Goal: Transaction & Acquisition: Purchase product/service

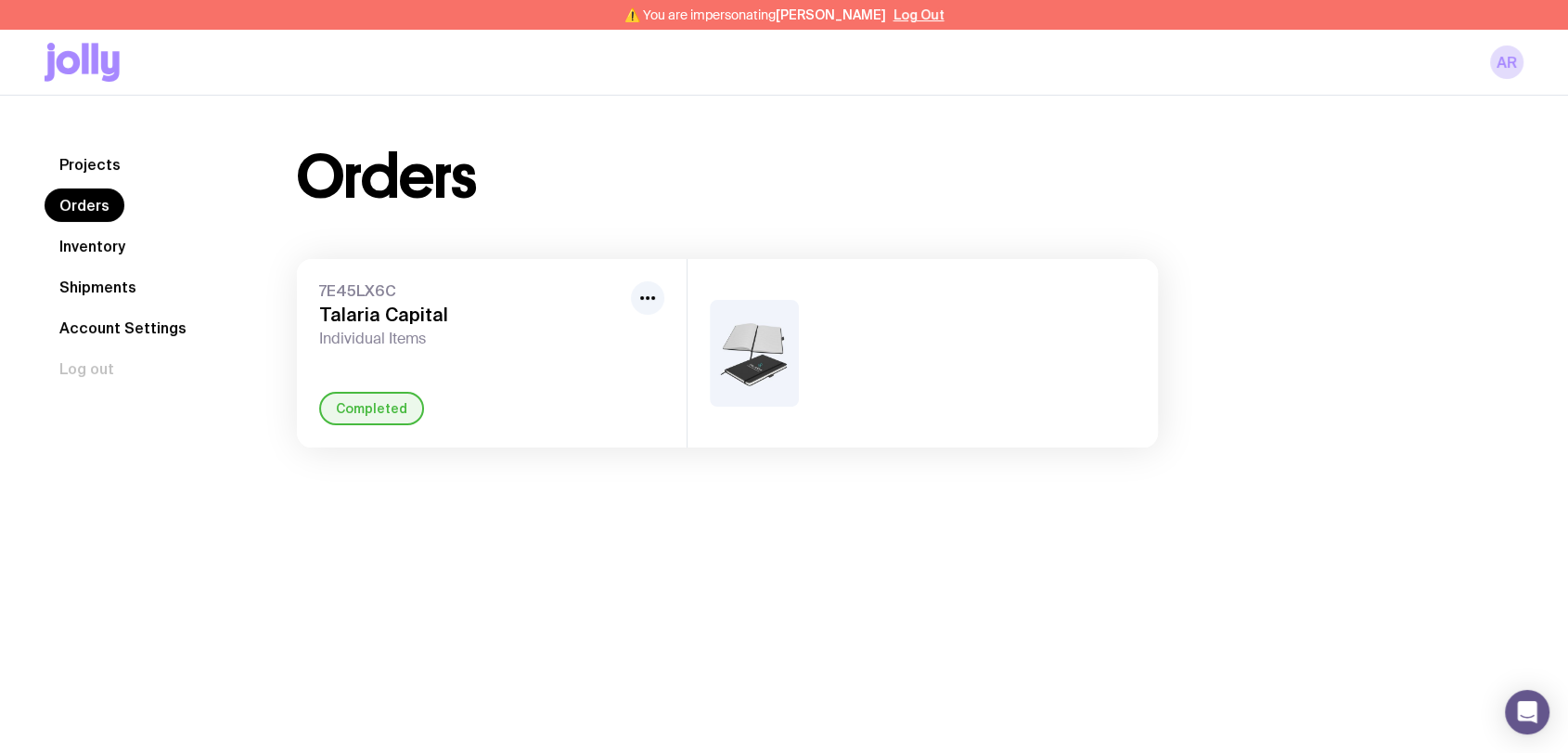
click at [107, 172] on link "Projects" at bounding box center [90, 163] width 91 height 33
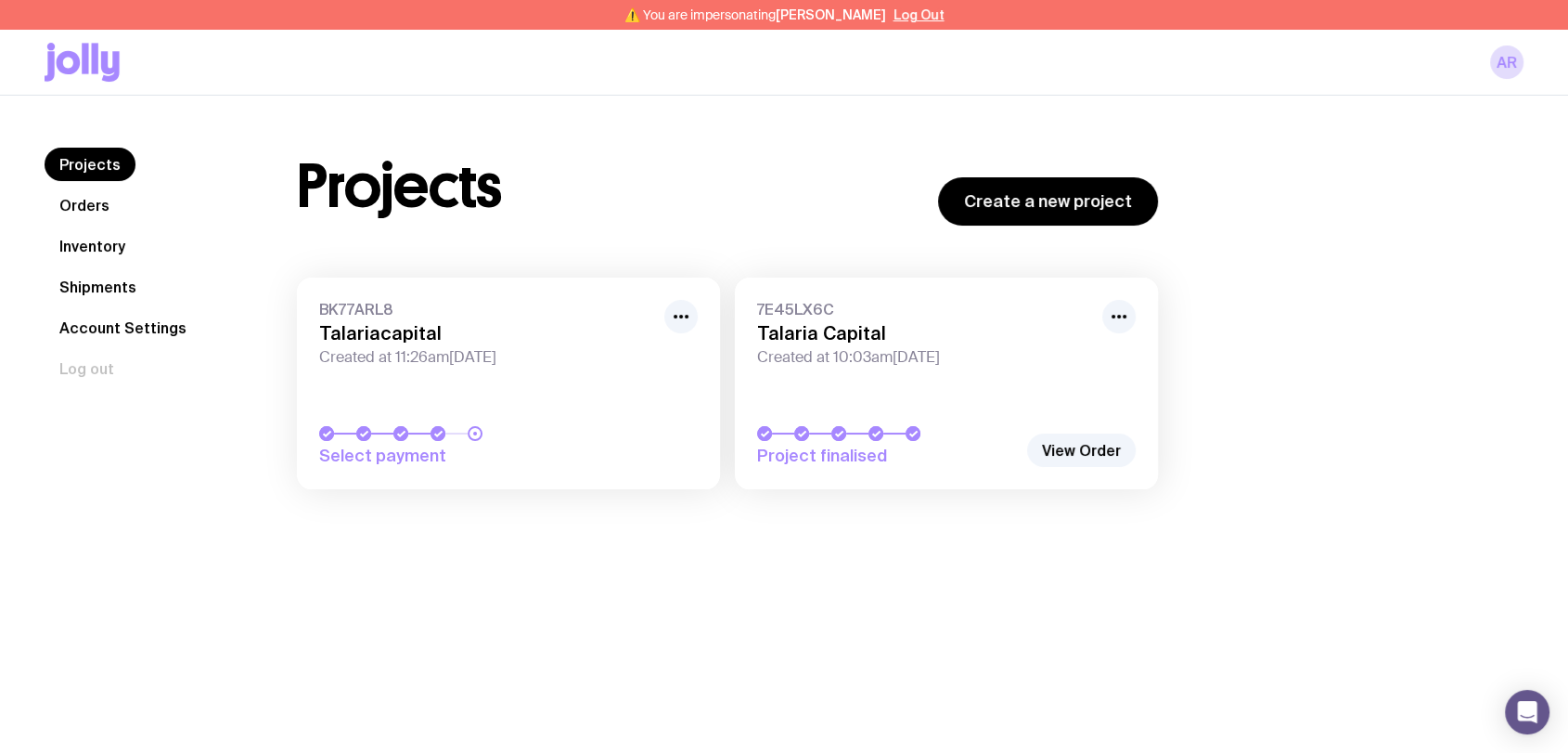
click at [556, 352] on span "Created at 11:26am[DATE]" at bounding box center [486, 356] width 334 height 18
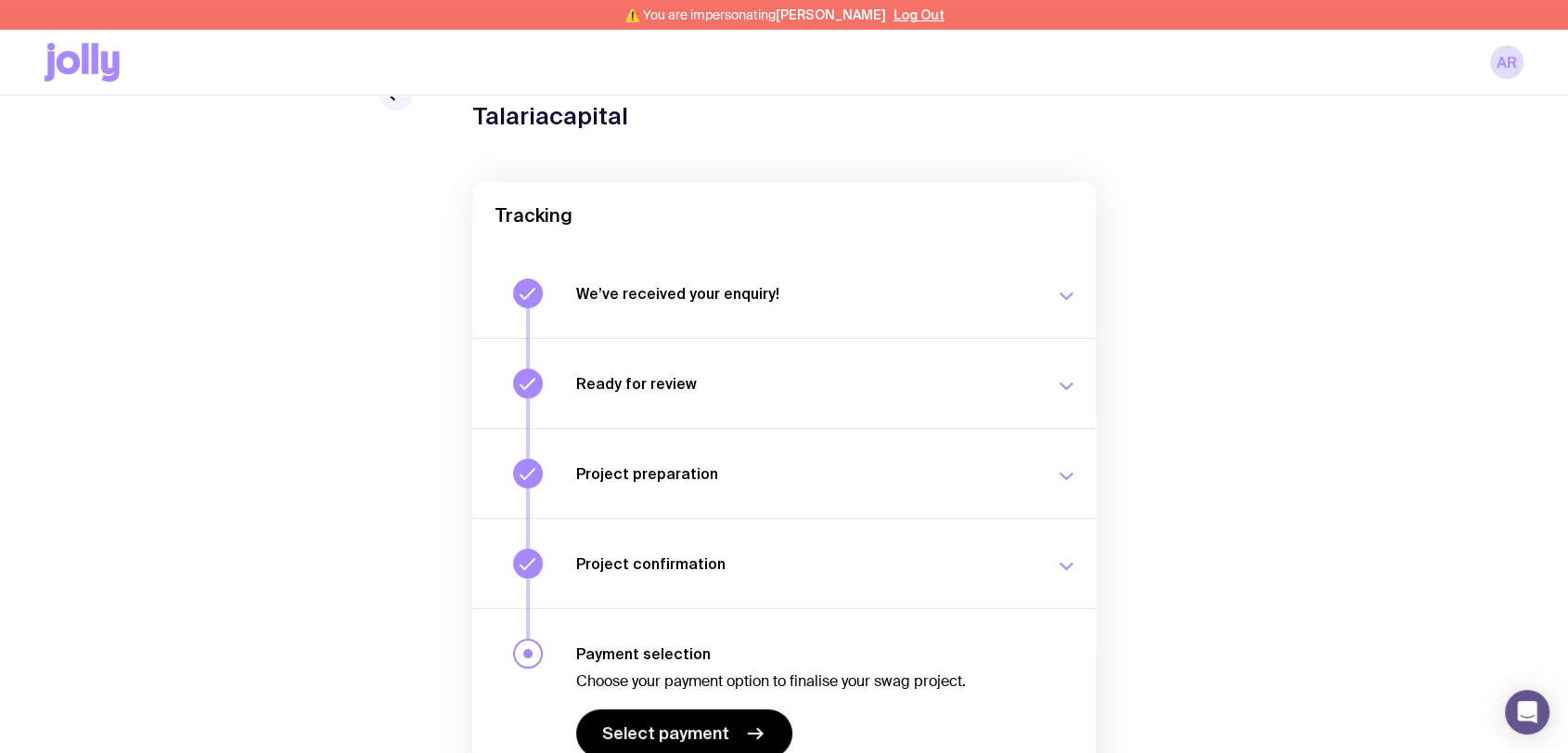
scroll to position [201, 0]
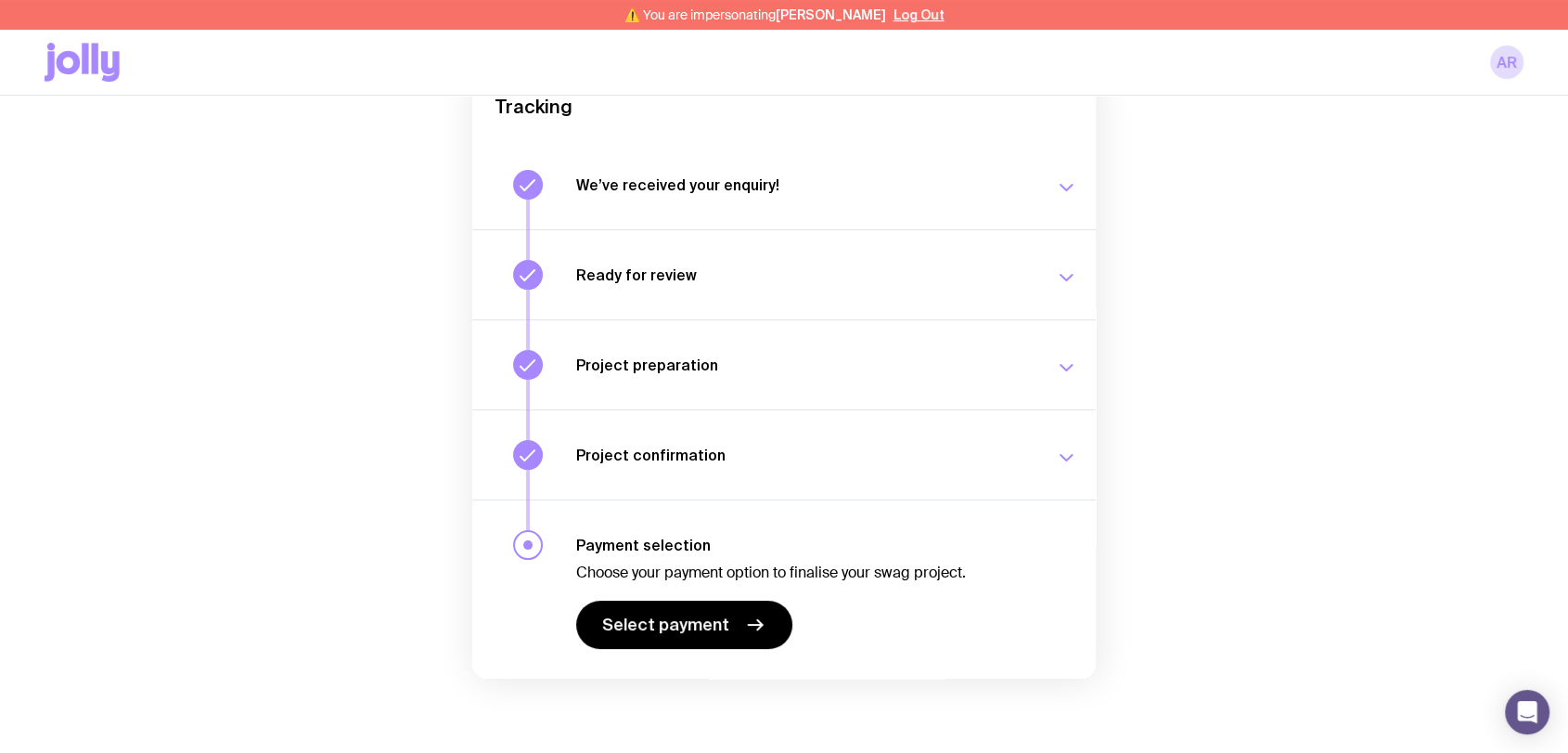
click at [728, 565] on p "Choose your payment option to finalise your swag project." at bounding box center [805, 571] width 457 height 18
click at [744, 618] on icon at bounding box center [755, 624] width 22 height 22
